Goal: Navigation & Orientation: Find specific page/section

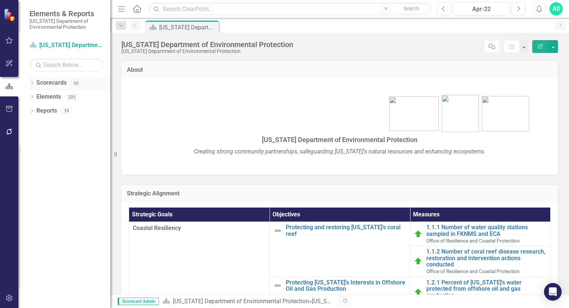
click at [31, 82] on icon "Dropdown" at bounding box center [31, 84] width 5 height 4
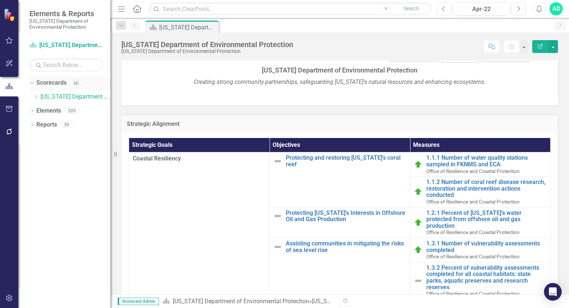
scroll to position [66, 0]
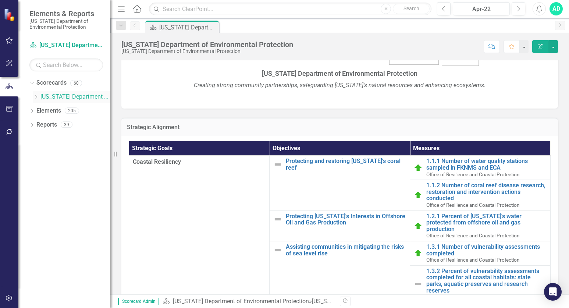
click at [35, 96] on icon "Dropdown" at bounding box center [36, 96] width 6 height 4
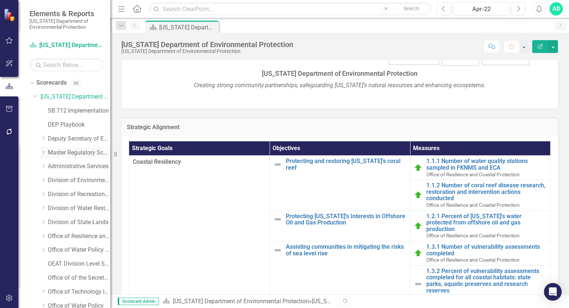
click at [81, 153] on link "Master Regulatory Scorecard" at bounding box center [79, 152] width 62 height 8
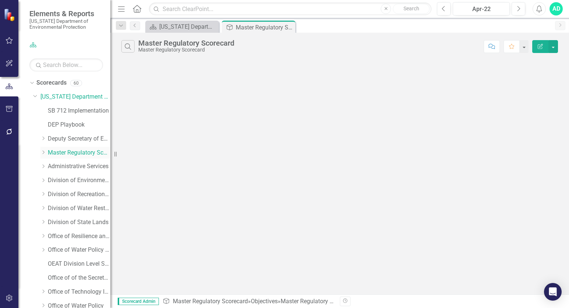
click at [43, 151] on icon "Dropdown" at bounding box center [43, 152] width 6 height 4
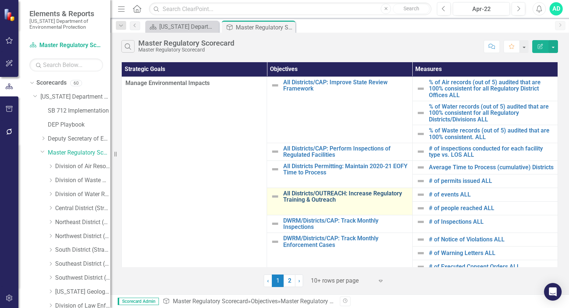
click at [328, 194] on link "All Districts/OUTREACH: Increase Regulatory Training & Outreach" at bounding box center [345, 196] width 125 height 13
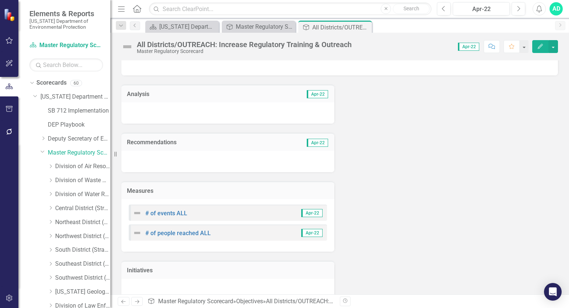
scroll to position [38, 0]
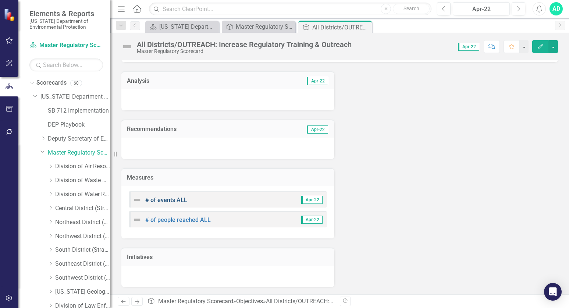
click at [147, 198] on link "# of events ALL" at bounding box center [166, 199] width 42 height 7
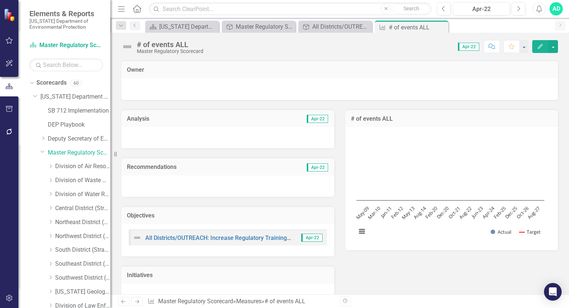
scroll to position [37, 0]
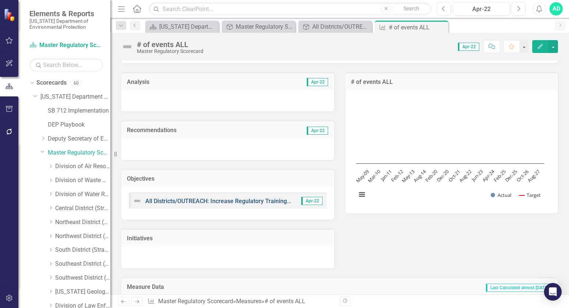
click at [216, 200] on link "All Districts/OUTREACH: Increase Regulatory Training & Outreach" at bounding box center [231, 200] width 172 height 7
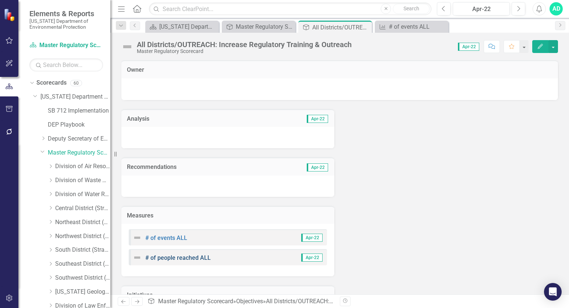
click at [178, 257] on link "# of people reached ALL" at bounding box center [177, 257] width 65 height 7
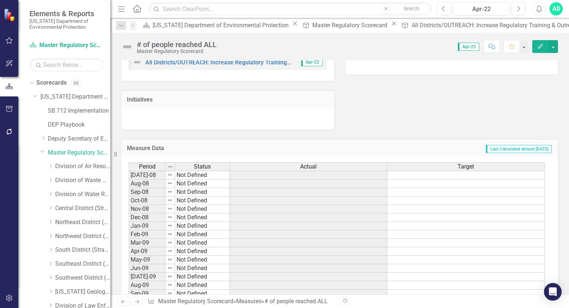
scroll to position [179, 0]
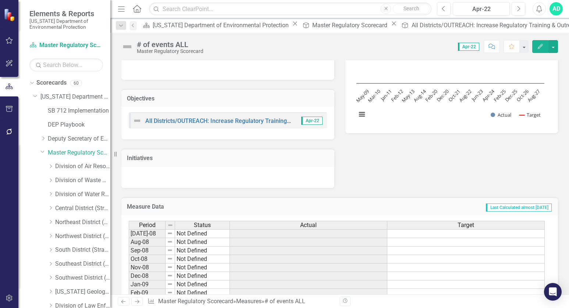
scroll to position [74, 0]
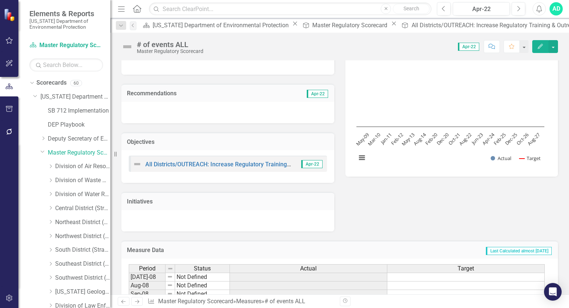
click at [136, 164] on img at bounding box center [137, 164] width 9 height 9
click at [173, 162] on link "All Districts/OUTREACH: Increase Regulatory Training & Outreach" at bounding box center [231, 164] width 172 height 7
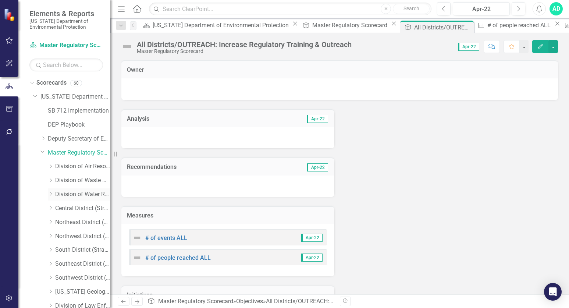
click at [62, 195] on link "Division of Water Resource Management" at bounding box center [82, 194] width 55 height 8
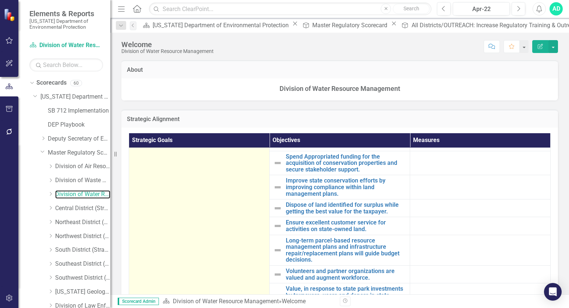
scroll to position [124, 0]
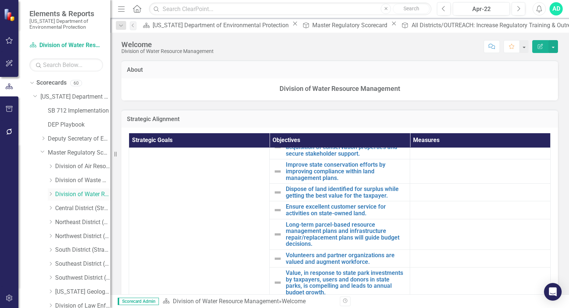
click at [50, 193] on icon "Dropdown" at bounding box center [51, 194] width 6 height 4
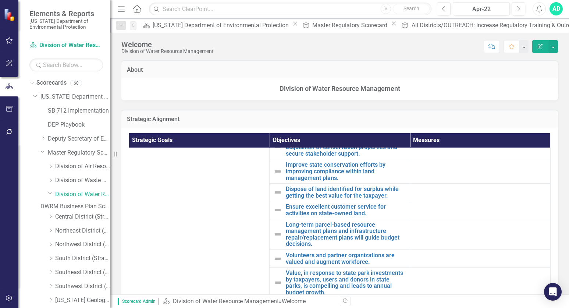
click at [89, 208] on link "DWRM Business Plan Scorecard" at bounding box center [75, 206] width 70 height 8
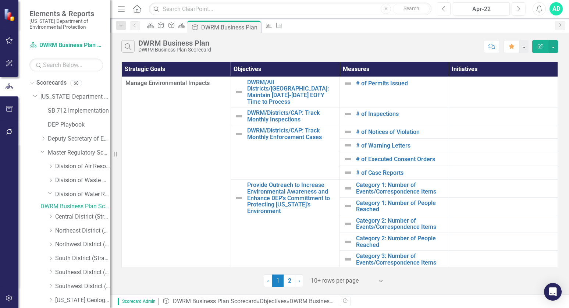
click at [443, 6] on icon "Previous" at bounding box center [443, 9] width 4 height 7
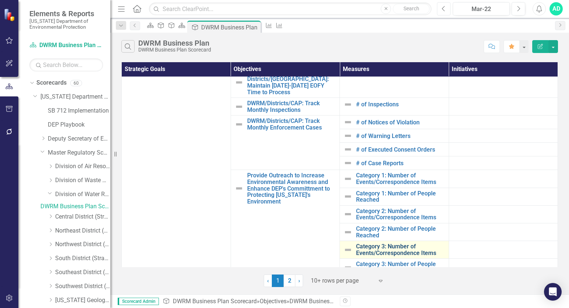
scroll to position [12, 0]
